Goal: Check status: Check status

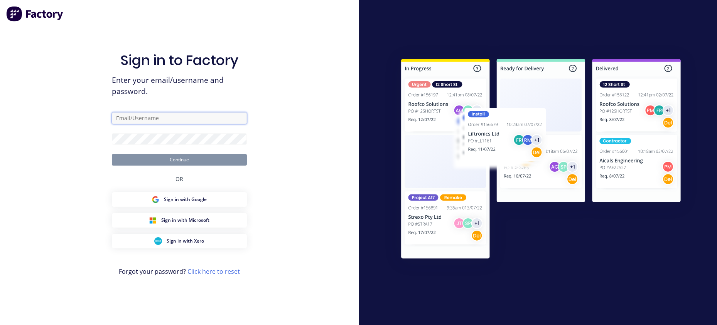
type input "[EMAIL_ADDRESS][DOMAIN_NAME]"
click at [52, 147] on div "Sign in to Factory Enter your email/username and password. [EMAIL_ADDRESS][DOMA…" at bounding box center [179, 162] width 359 height 325
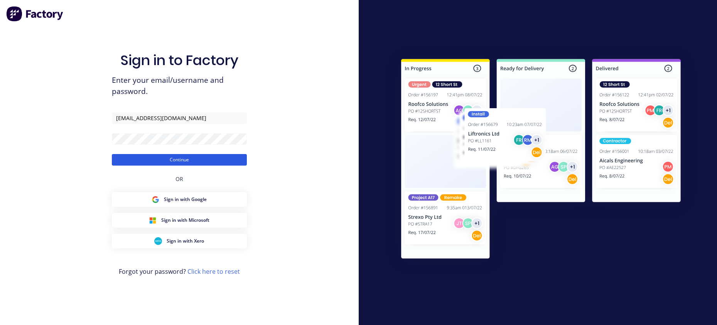
click at [117, 157] on button "Continue" at bounding box center [179, 160] width 135 height 12
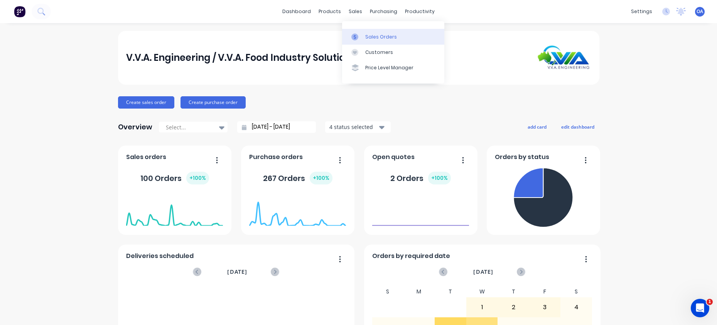
click at [378, 37] on div "Sales Orders" at bounding box center [381, 37] width 32 height 7
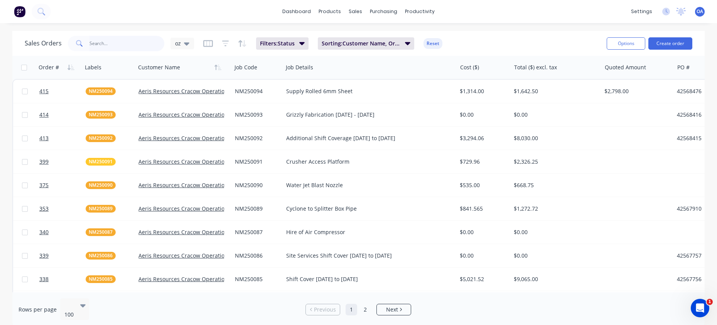
click at [104, 45] on input "text" at bounding box center [126, 43] width 75 height 15
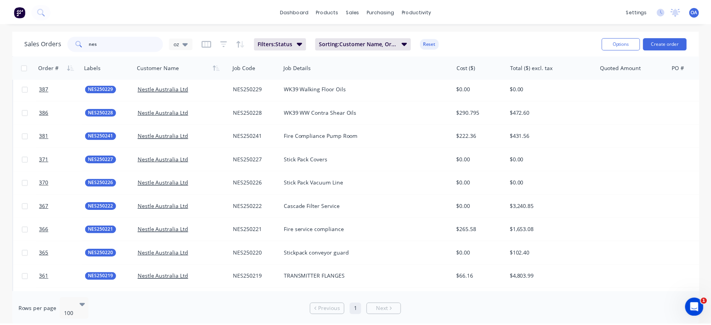
scroll to position [578, 0]
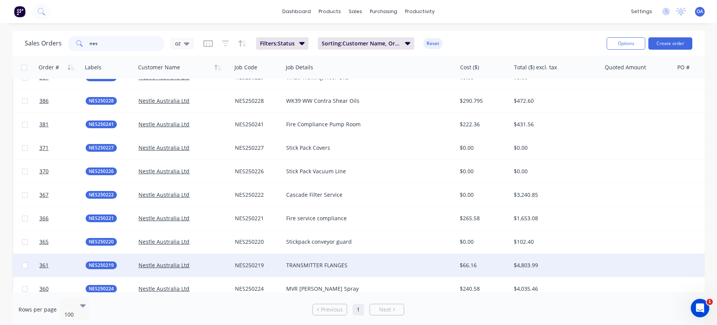
type input "nes"
click at [214, 261] on div "Nestle Australia Ltd" at bounding box center [183, 265] width 96 height 23
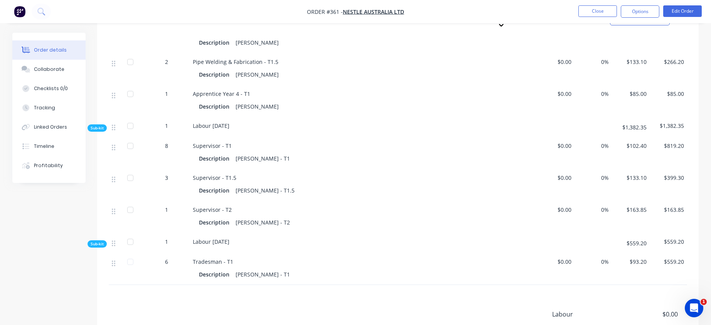
scroll to position [811, 0]
